Goal: Contribute content: Add original content to the website for others to see

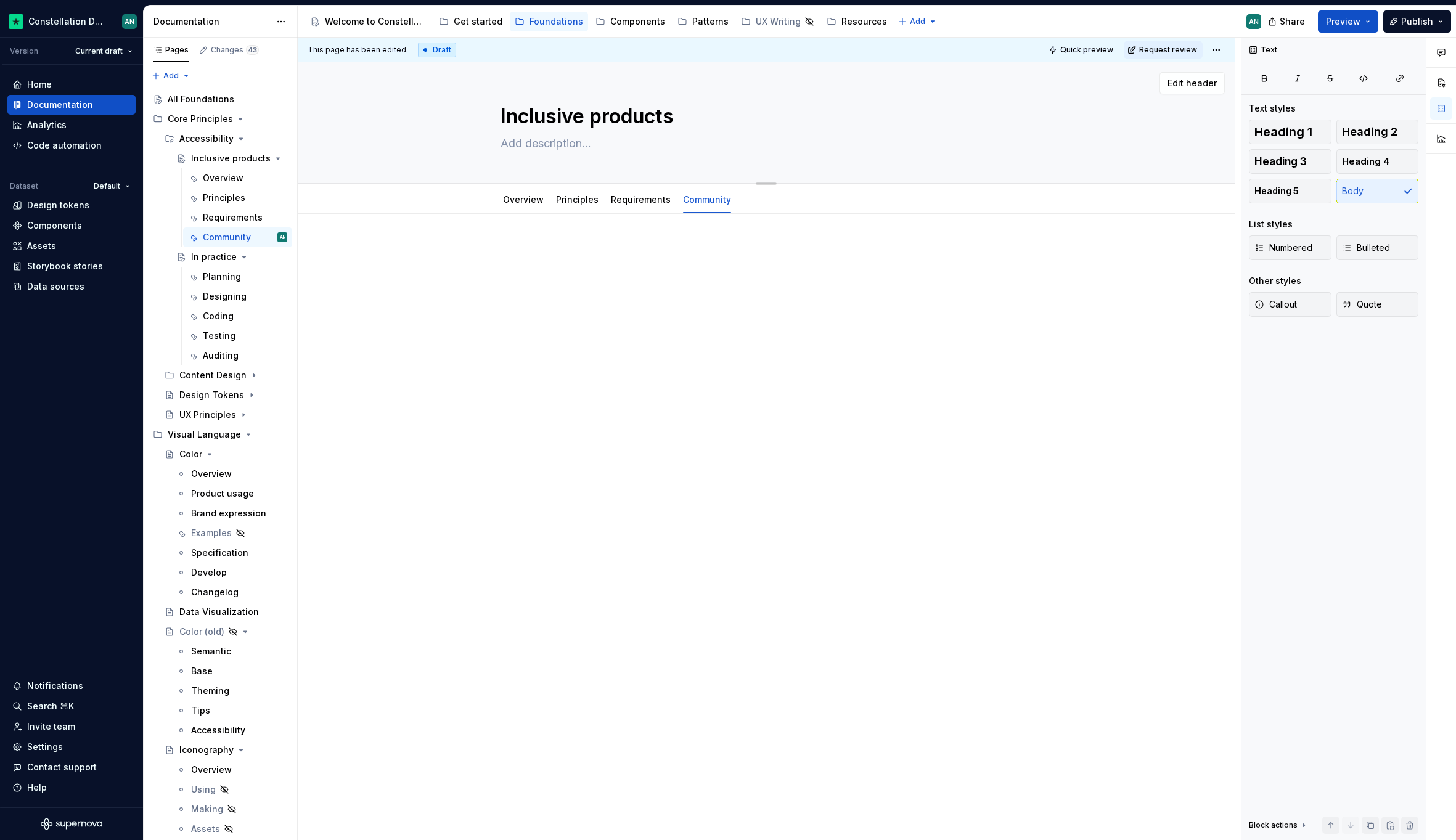
type textarea "*"
click at [541, 119] on textarea "Inclusive products" at bounding box center [763, 116] width 531 height 30
type textarea "A"
type textarea "*"
type textarea "Ac"
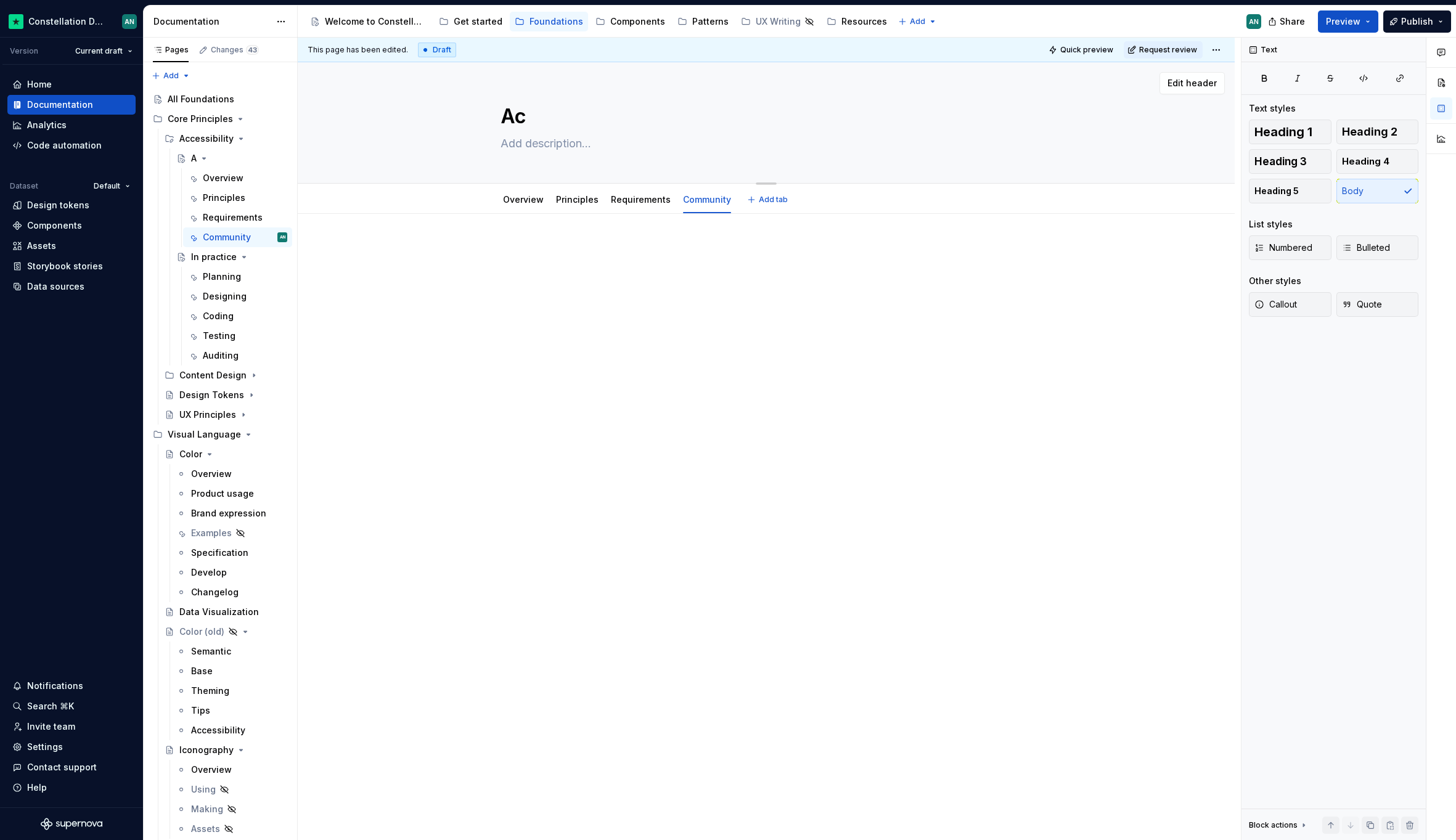
type textarea "*"
type textarea "Acc"
type textarea "*"
type textarea "Acce"
type textarea "*"
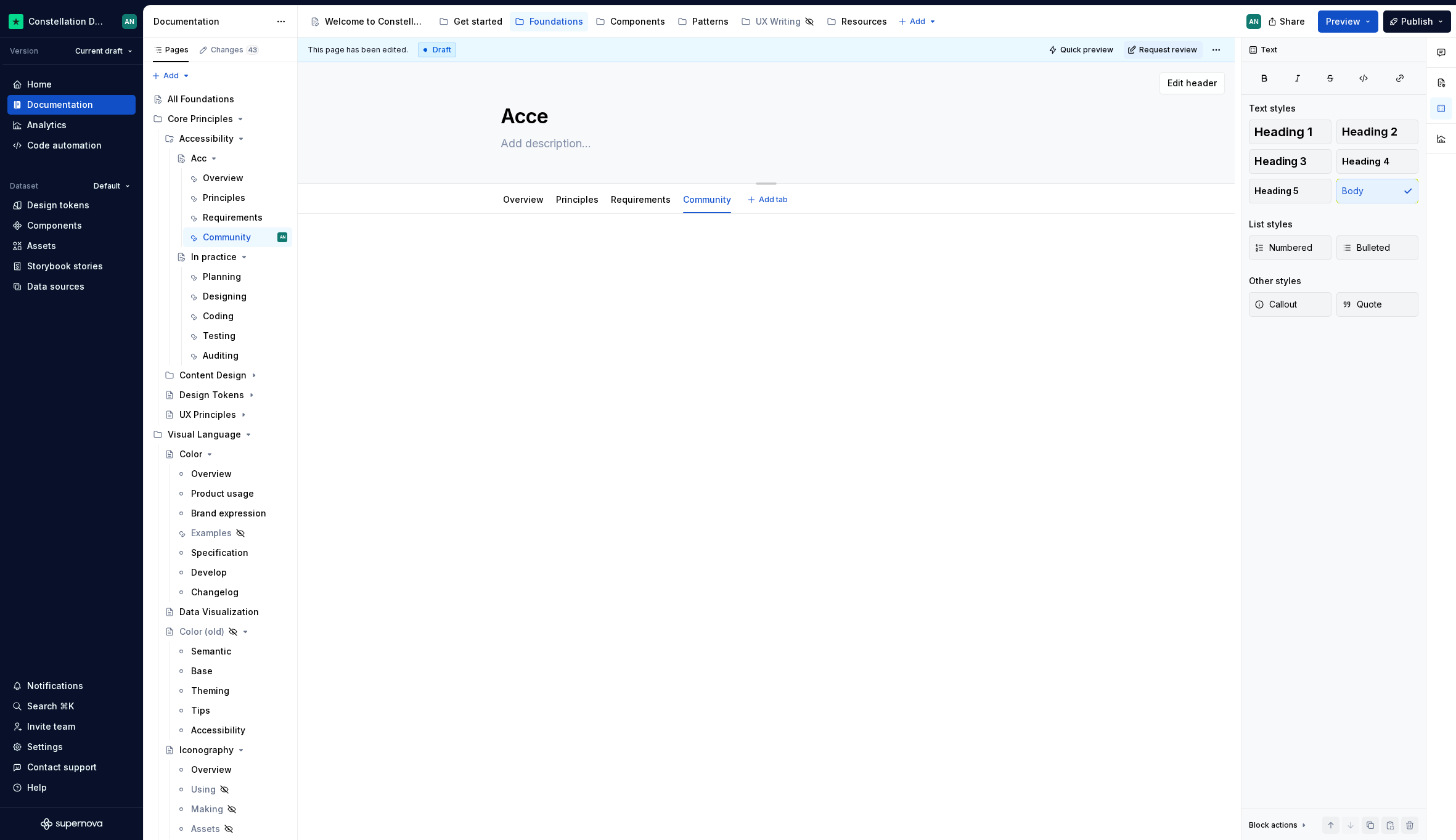
type textarea "Acces"
type textarea "*"
type textarea "Access"
type textarea "*"
type textarea "Acces"
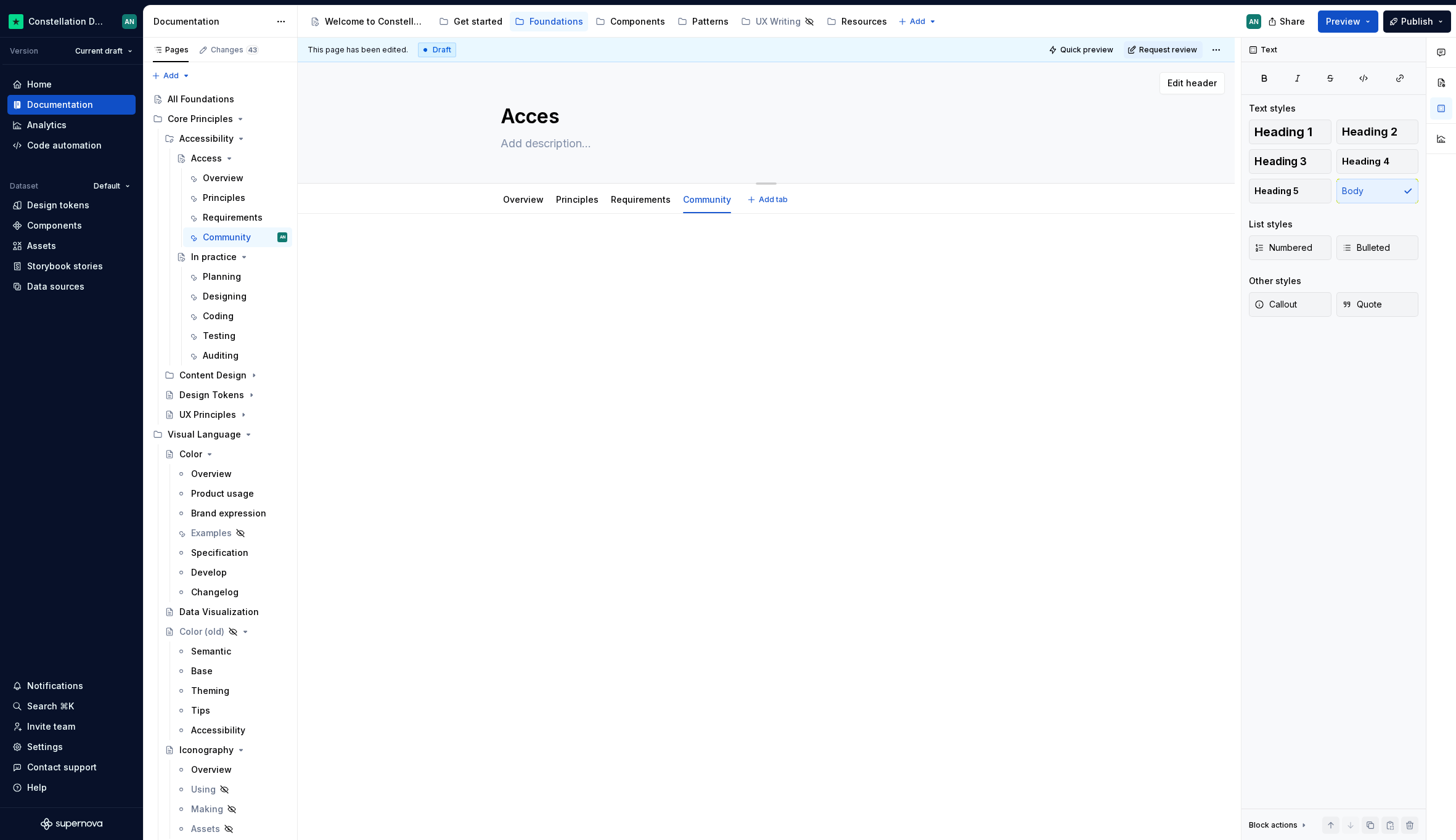
type textarea "*"
type textarea "Acce"
type textarea "*"
type textarea "Acc"
type textarea "*"
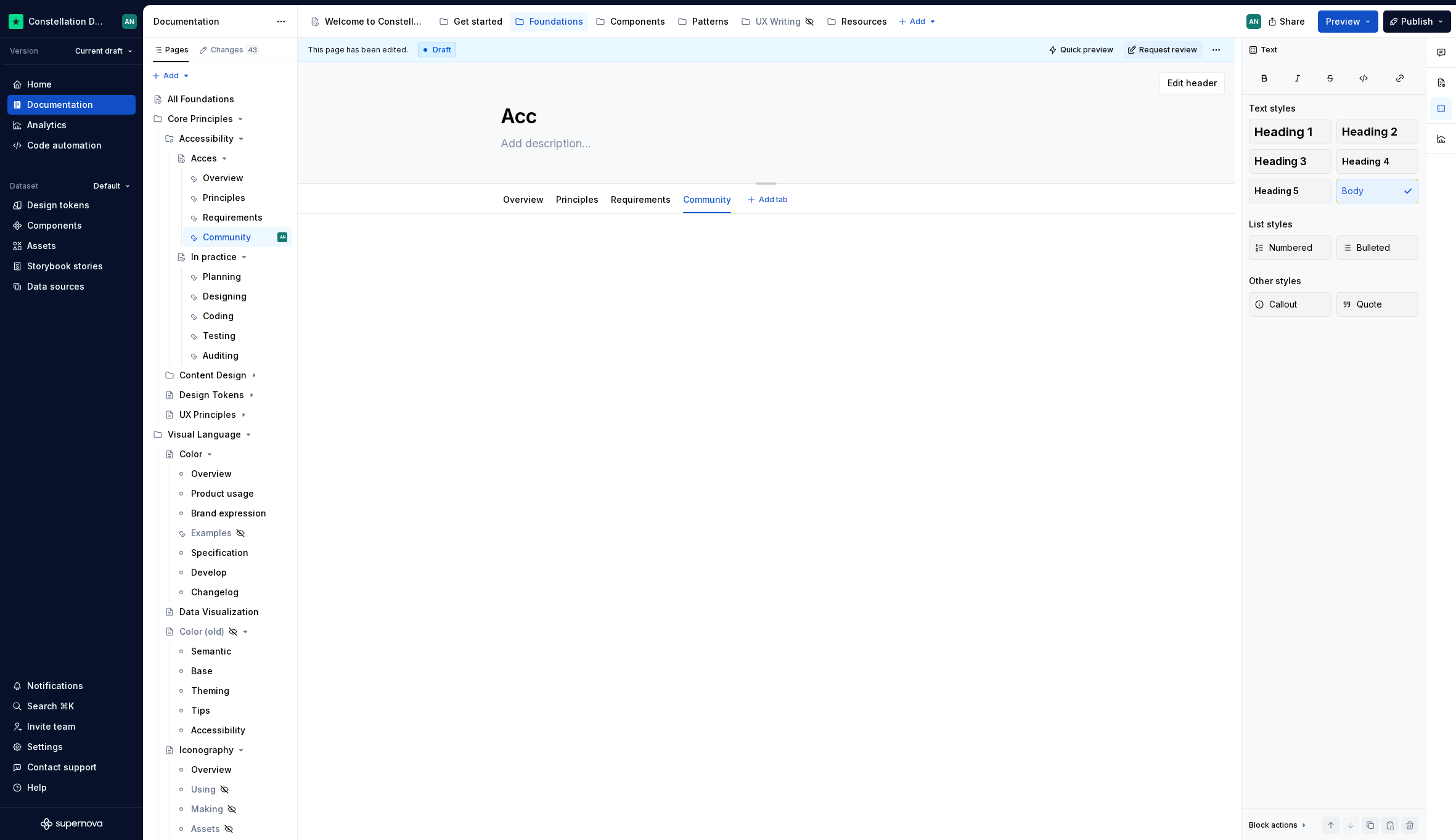
type textarea "Ac"
type textarea "*"
type textarea "A"
type textarea "*"
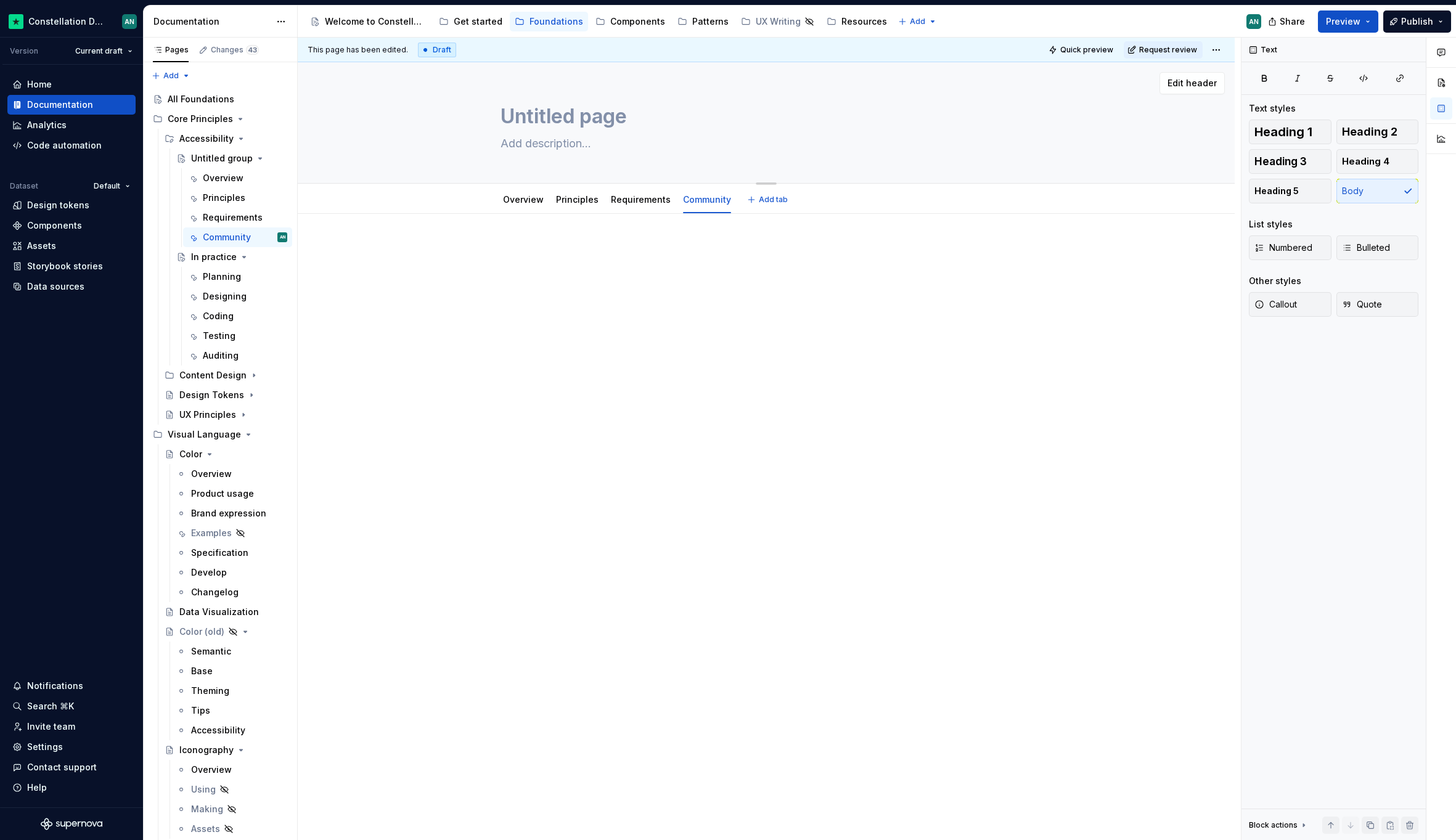
type textarea "Untitled group"
type textarea "*"
type textarea "O"
type textarea "*"
type textarea "Ou"
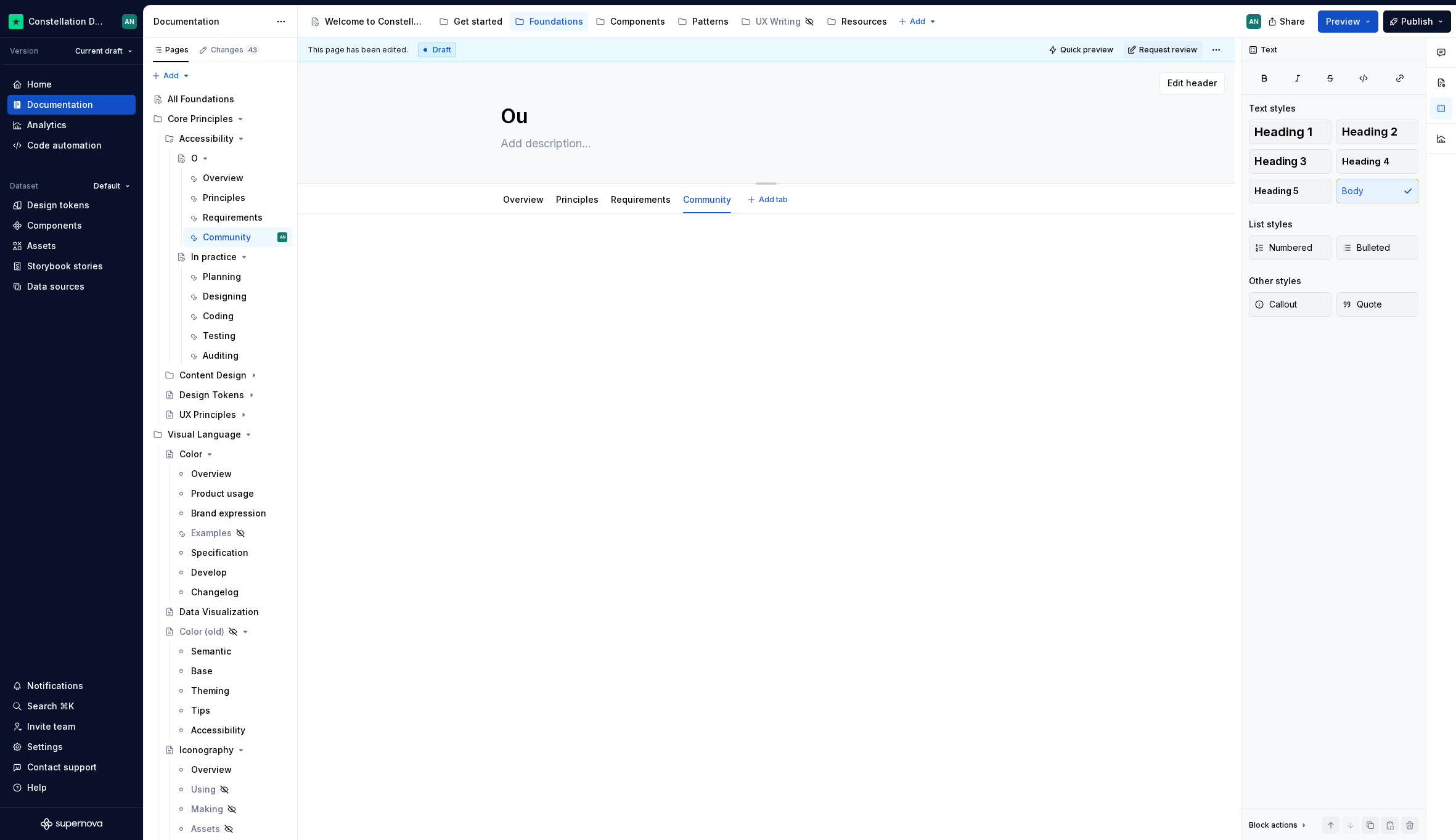
type textarea "*"
type textarea "Our"
type textarea "*"
type textarea "Our"
type textarea "*"
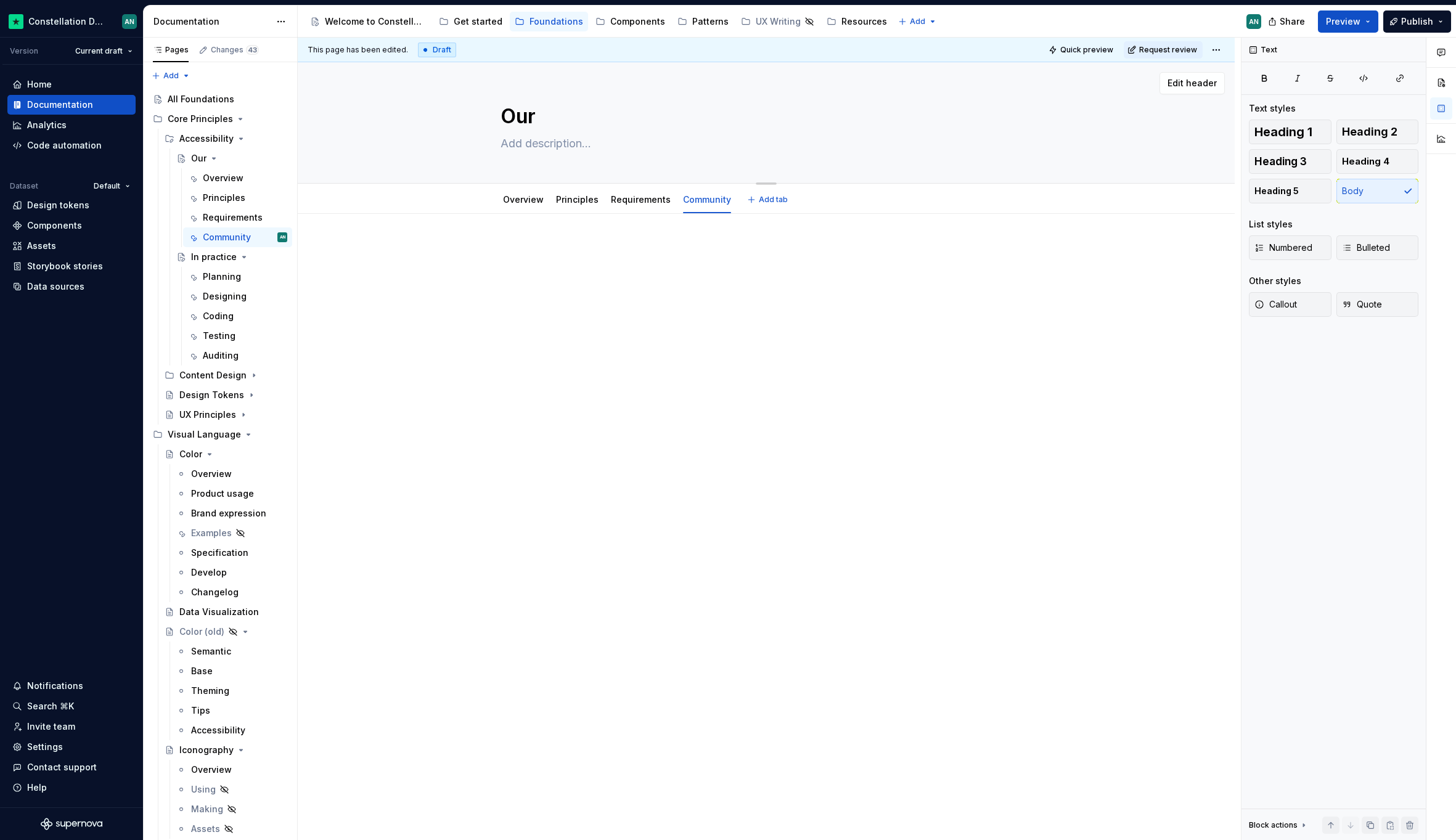
type textarea "Our a"
type textarea "*"
type textarea "Our ap"
type textarea "*"
type textarea "Our app"
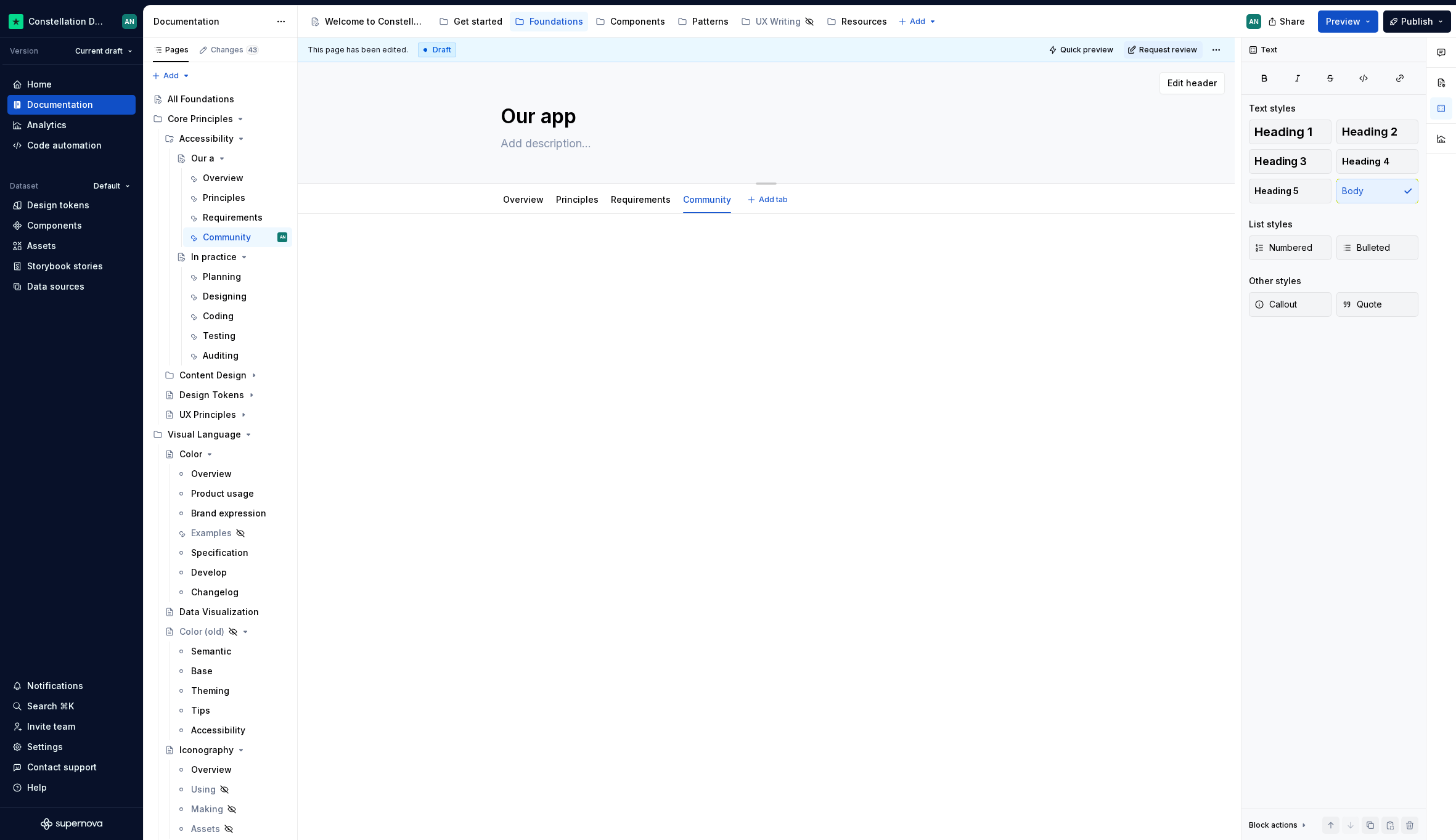
type textarea "*"
type textarea "Our appo"
type textarea "*"
type textarea "Our app"
type textarea "*"
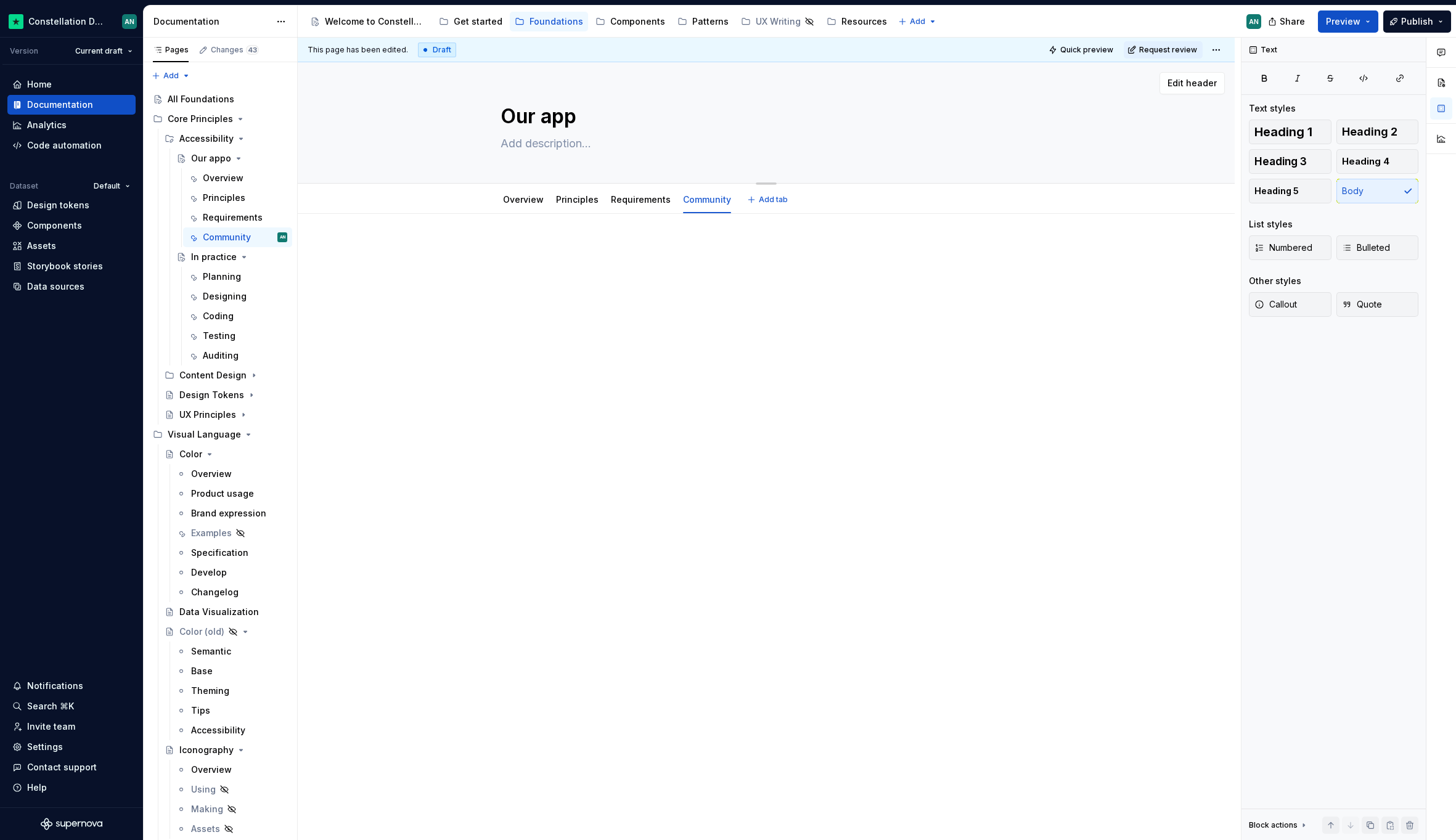
type textarea "Our appr"
type textarea "*"
type textarea "Our appro"
type textarea "*"
type textarea "Our approa"
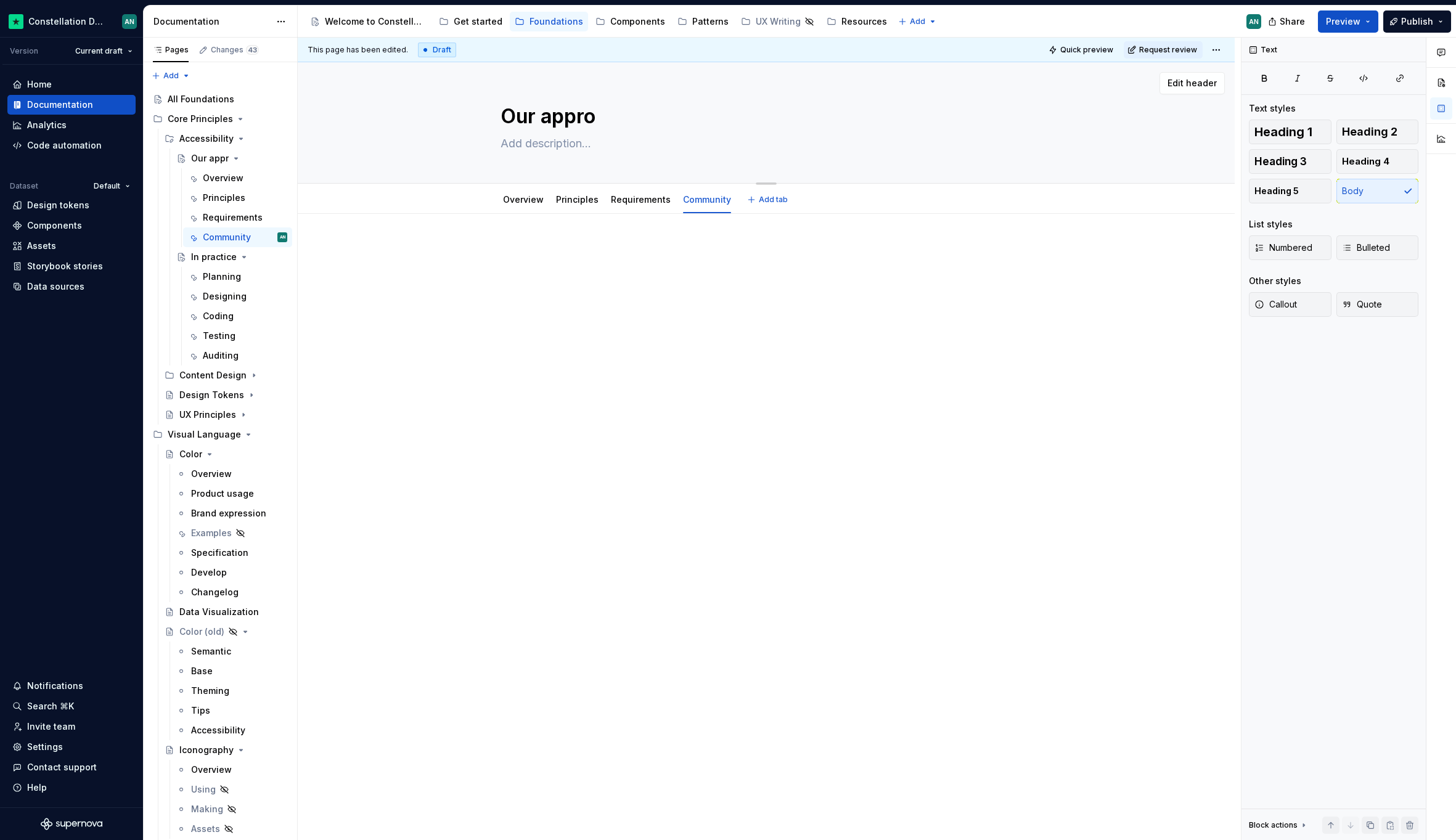
type textarea "*"
type textarea "Our approac"
type textarea "*"
type textarea "Our approach"
type textarea "*"
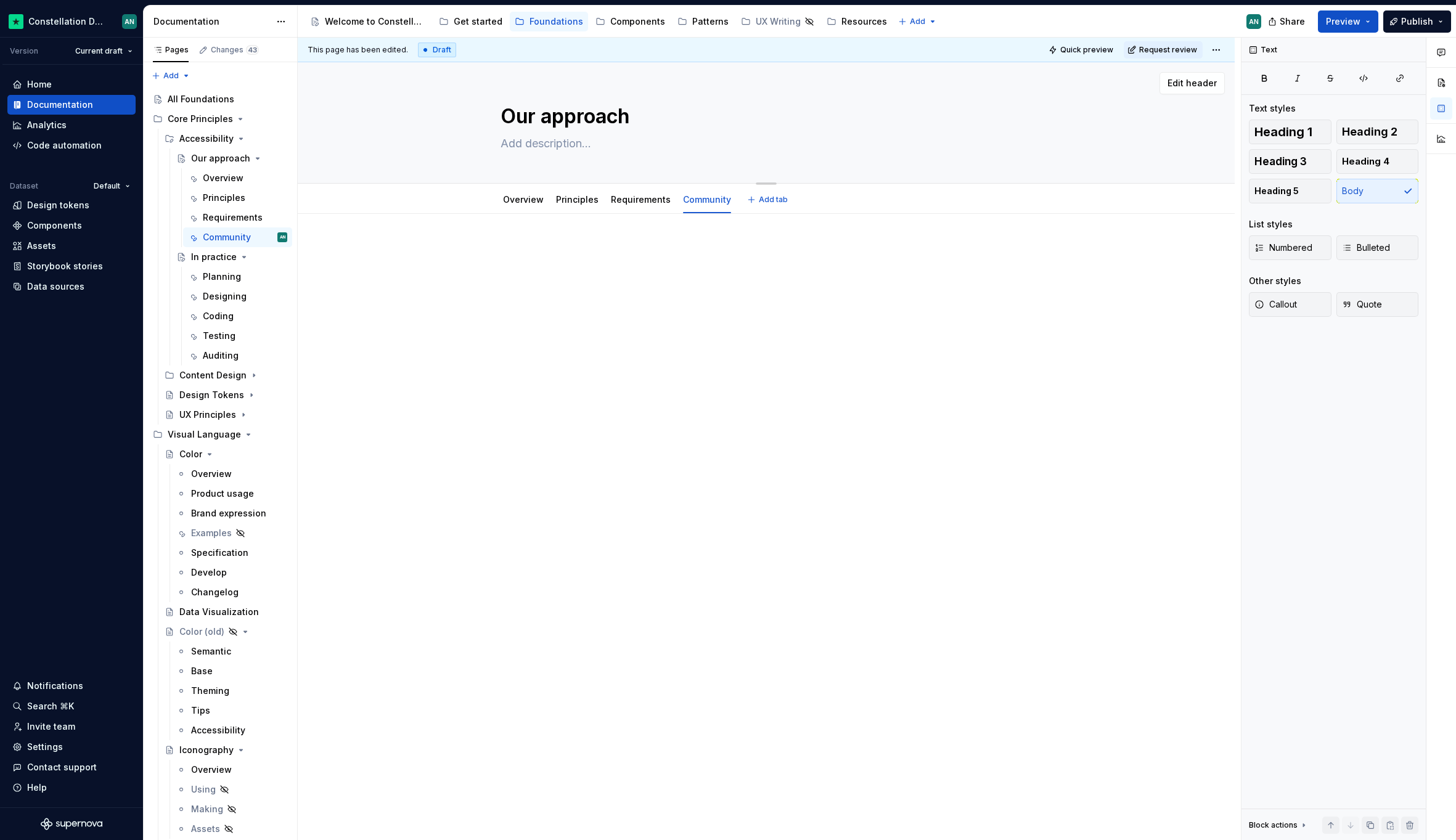
type textarea "Our approach"
type textarea "*"
type textarea "Our approach t"
type textarea "*"
type textarea "Our approach to"
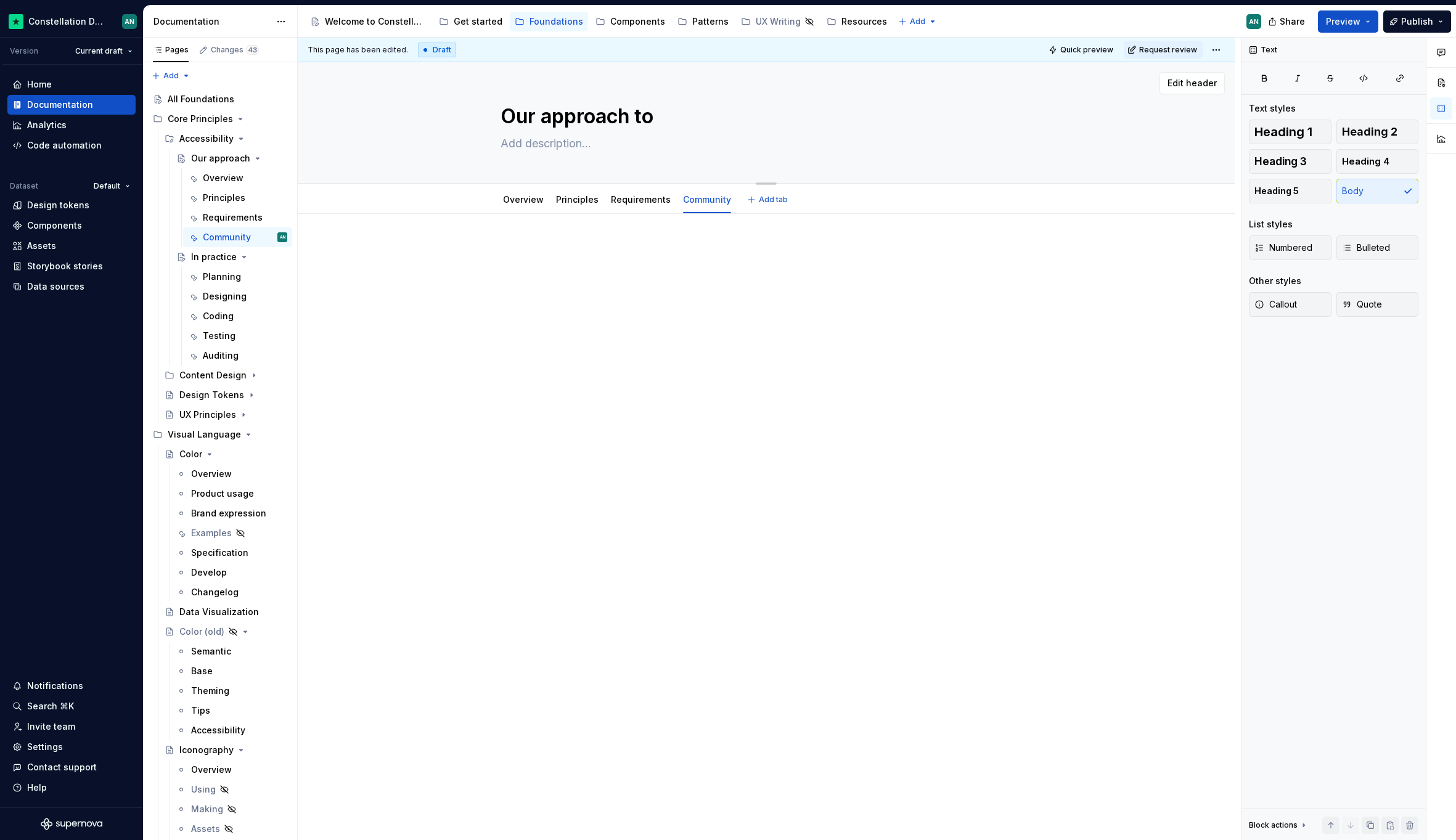
type textarea "*"
type textarea "Our approach to"
type textarea "*"
type textarea "Our approach to a"
type textarea "*"
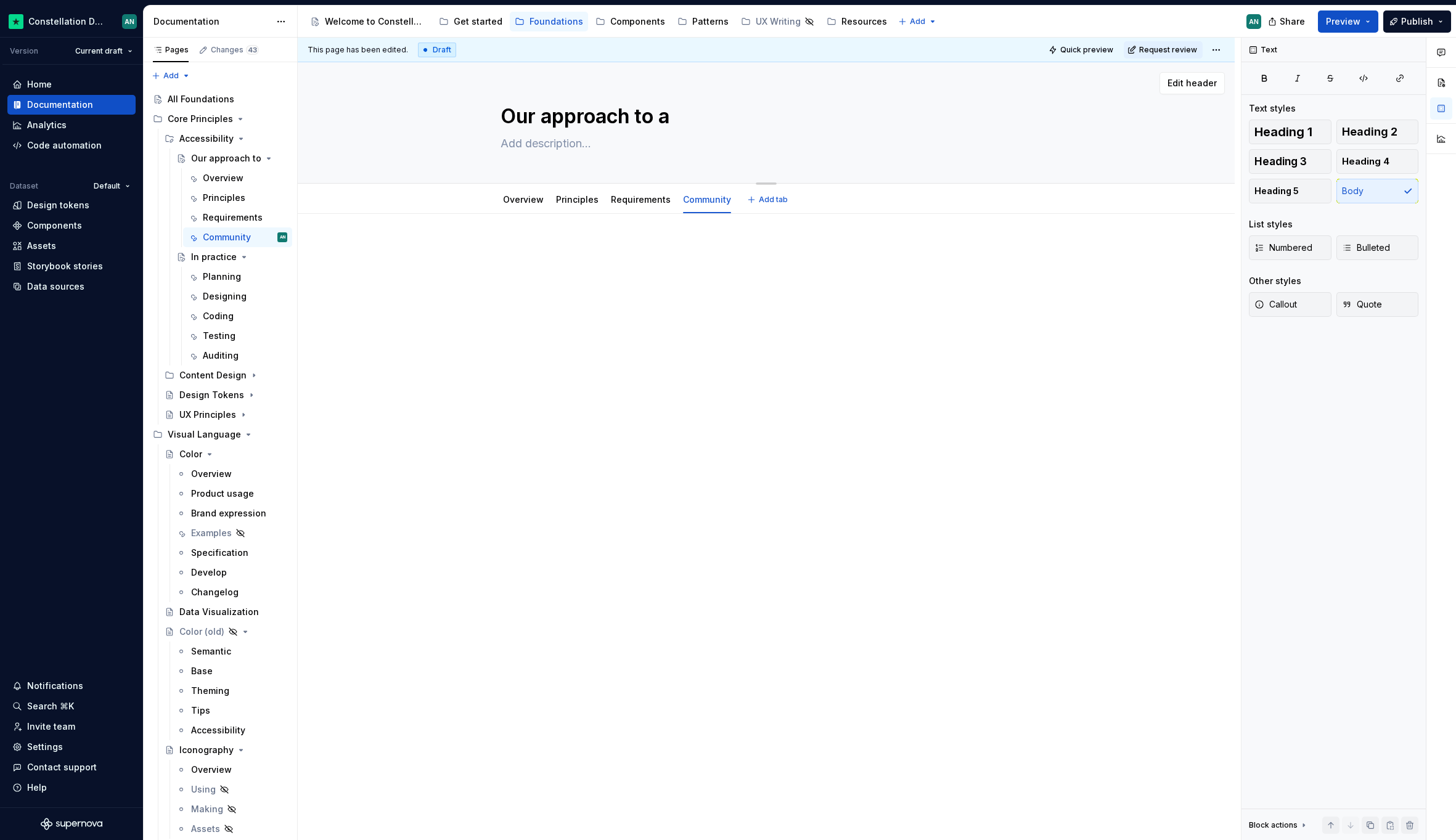
type textarea "Our approach to ac"
type textarea "*"
type textarea "Our approach to acc"
type textarea "*"
type textarea "Our approach to acce"
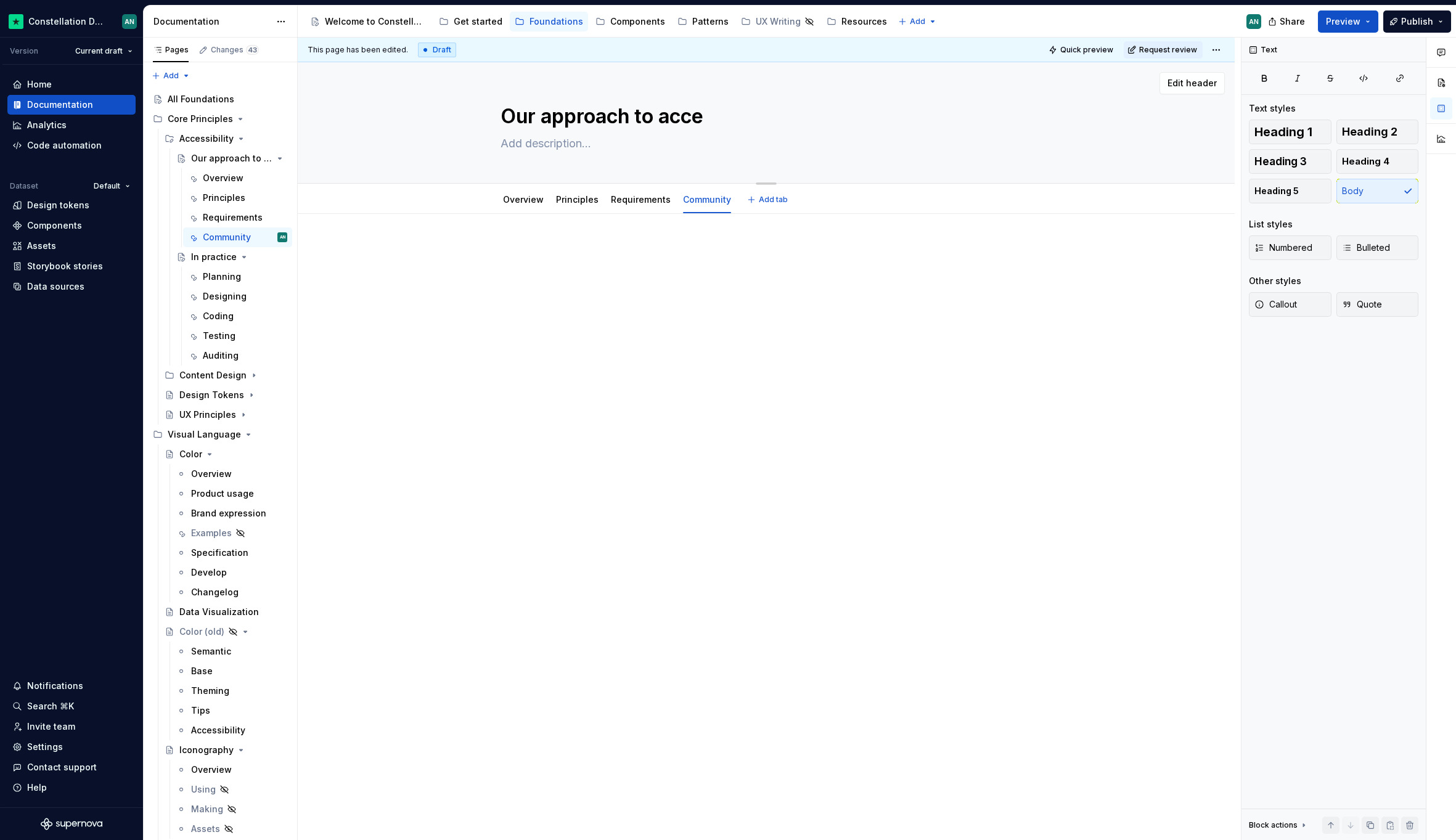
type textarea "*"
type textarea "Our approach to acces"
type textarea "*"
type textarea "Our approach to access"
type textarea "*"
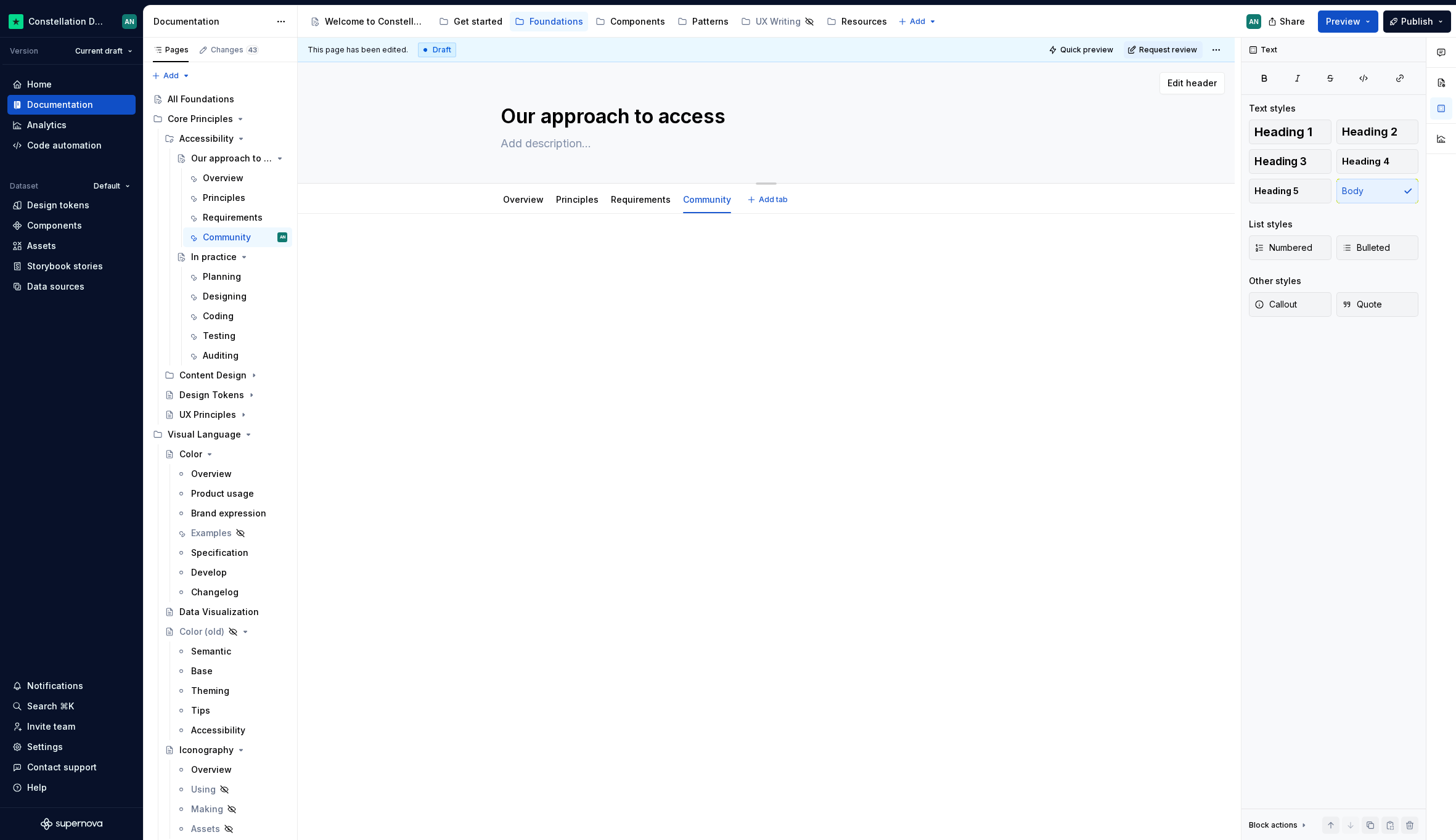
type textarea "Our approach to accessi"
type textarea "*"
type textarea "Our approach to accessib"
type textarea "*"
type textarea "Our approach to accessibi"
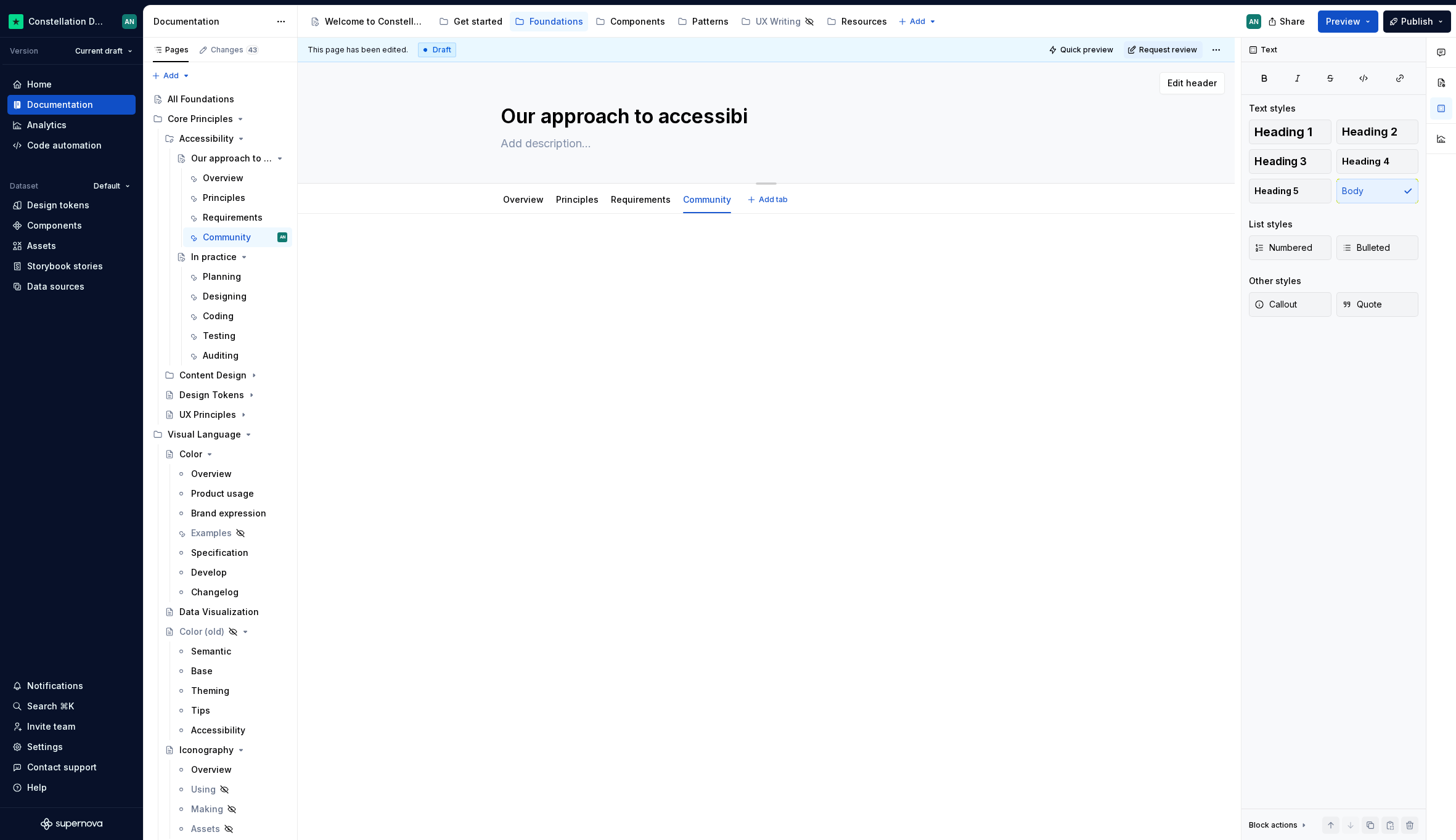
type textarea "*"
type textarea "Our approach to accessibil"
type textarea "*"
type textarea "Our approach to accessibili"
type textarea "*"
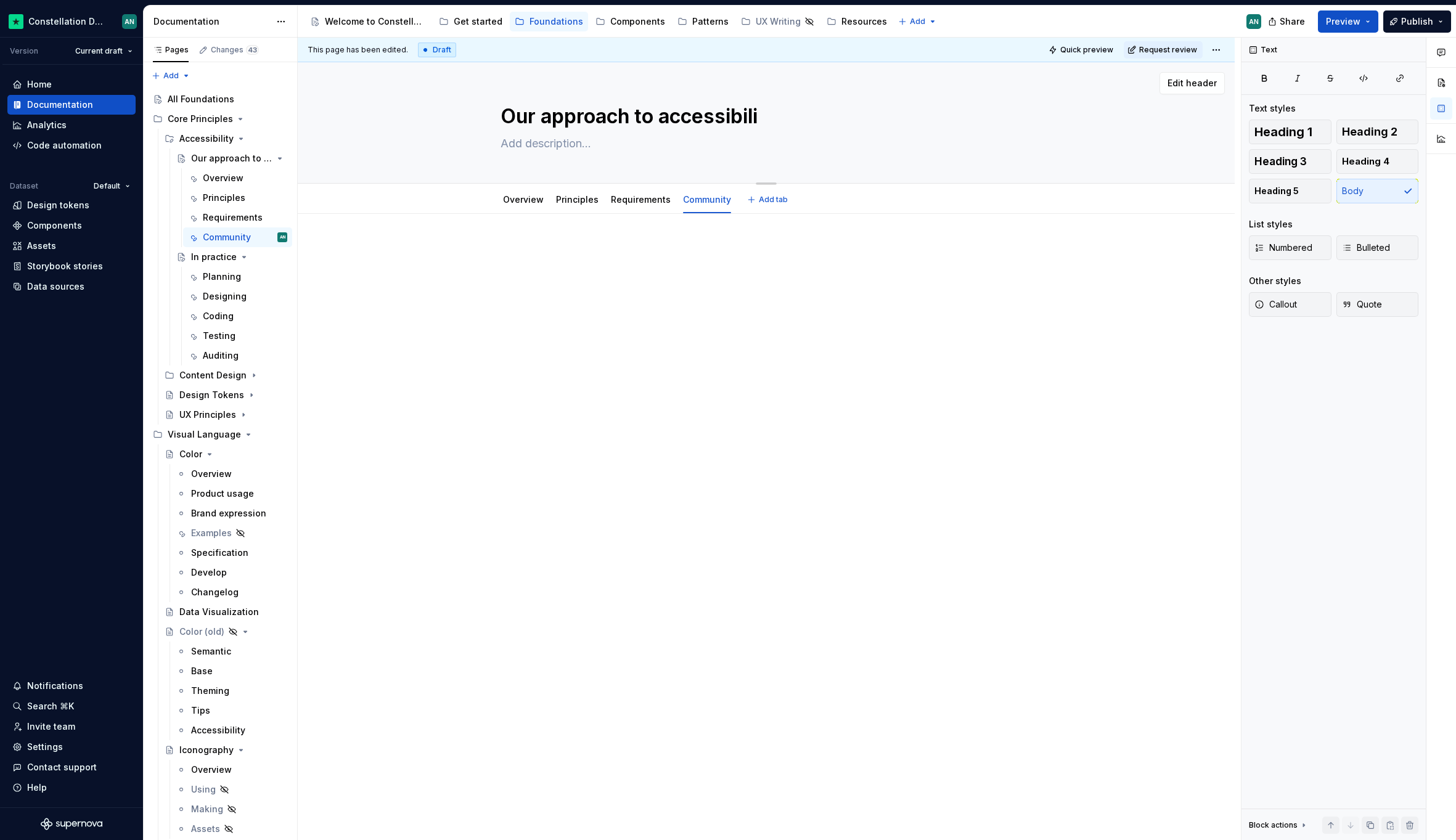
type textarea "Our approach to accessibilit"
type textarea "*"
type textarea "Our approach to accessibility"
type textarea "*"
type textarea "Our approach to accessibility"
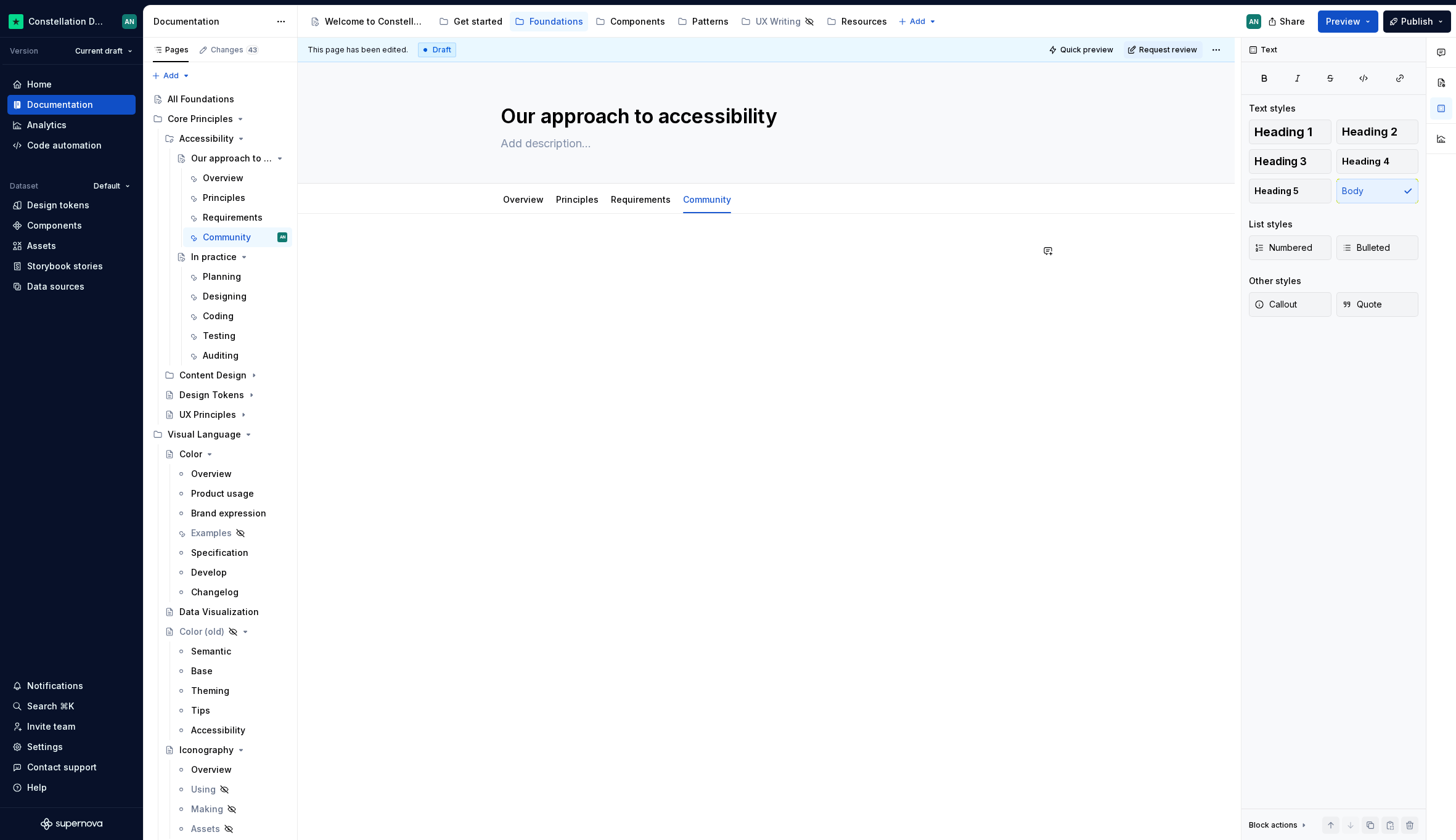
click at [823, 328] on div at bounding box center [766, 385] width 937 height 344
type textarea "*"
